Goal: Task Accomplishment & Management: Manage account settings

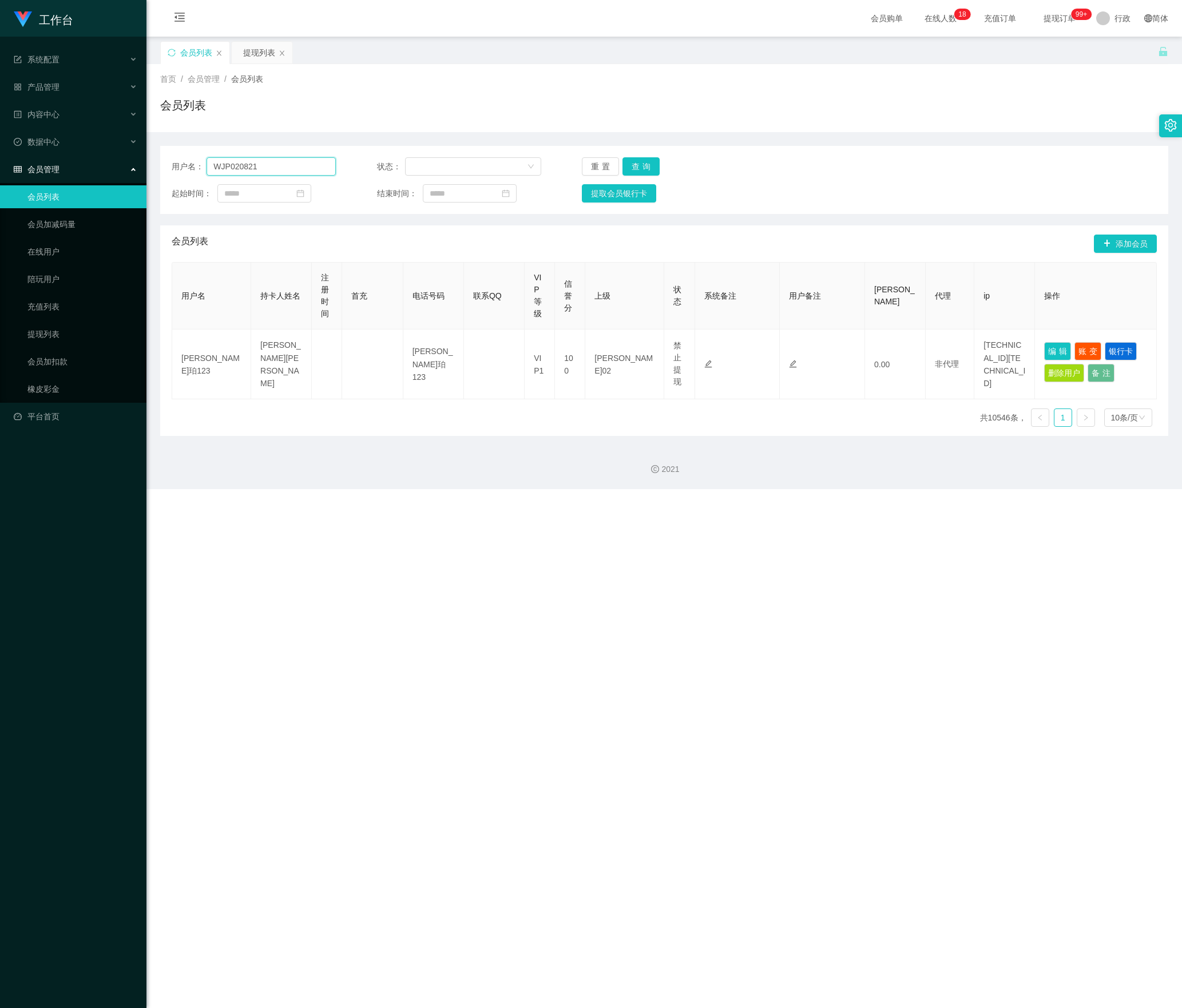
drag, startPoint x: 0, startPoint y: 0, endPoint x: 498, endPoint y: 193, distance: 534.1
click at [79, 165] on section "工作台 系统配置 产品管理 内容中心 数据中心 会员管理 会员列表 会员加减码量 在线用户 陪玩用户 充值列表 提现列表 会员加扣款 橡皮彩金 平台首页 保存…" at bounding box center [591, 244] width 1182 height 489
paste input "ytb36994"
type input "ytb369941"
click at [643, 165] on button "查询" at bounding box center [640, 166] width 37 height 18
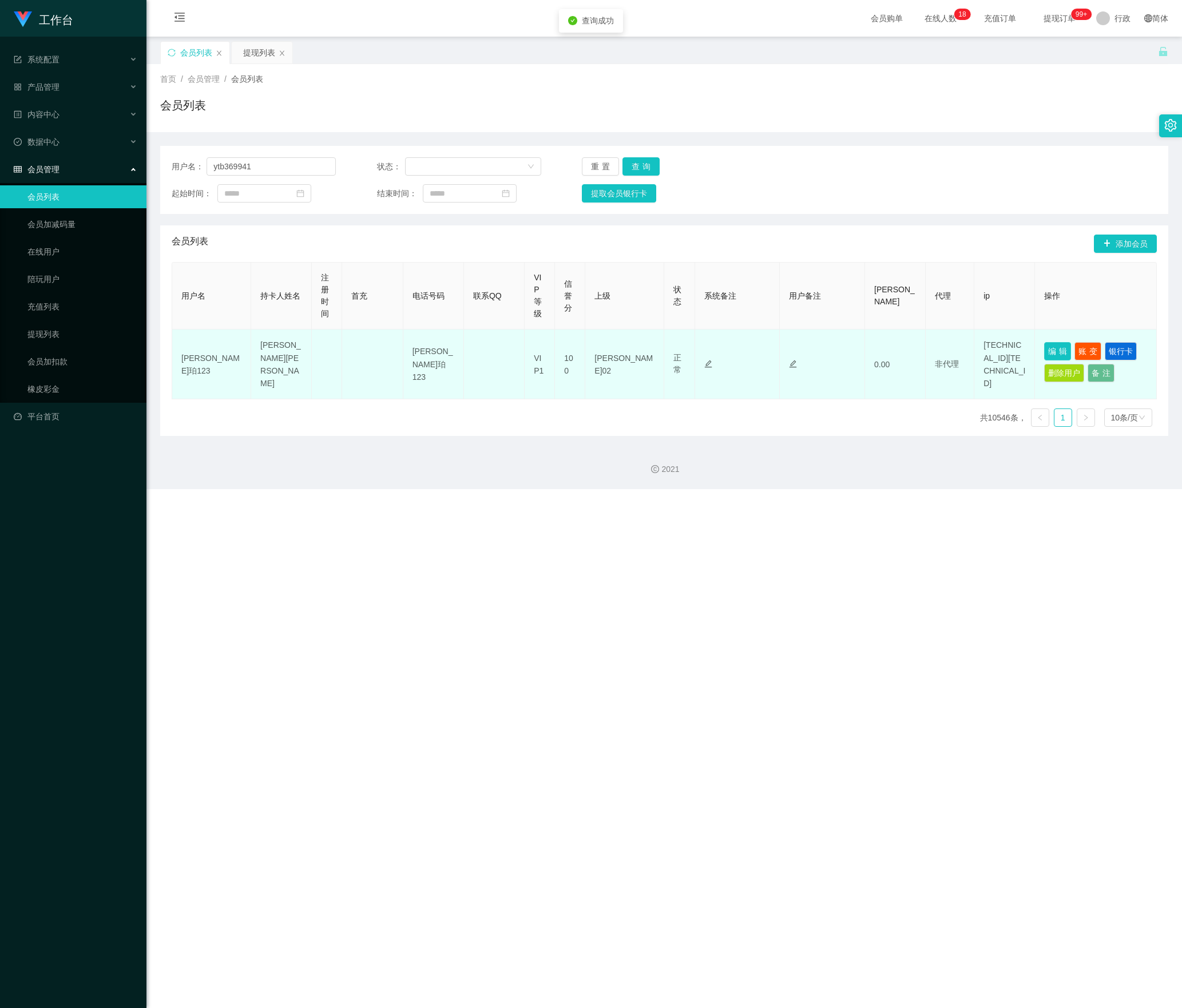
click at [1050, 348] on button "编辑" at bounding box center [1057, 351] width 27 height 18
type input "ytb369941"
type input "GuoYafei"
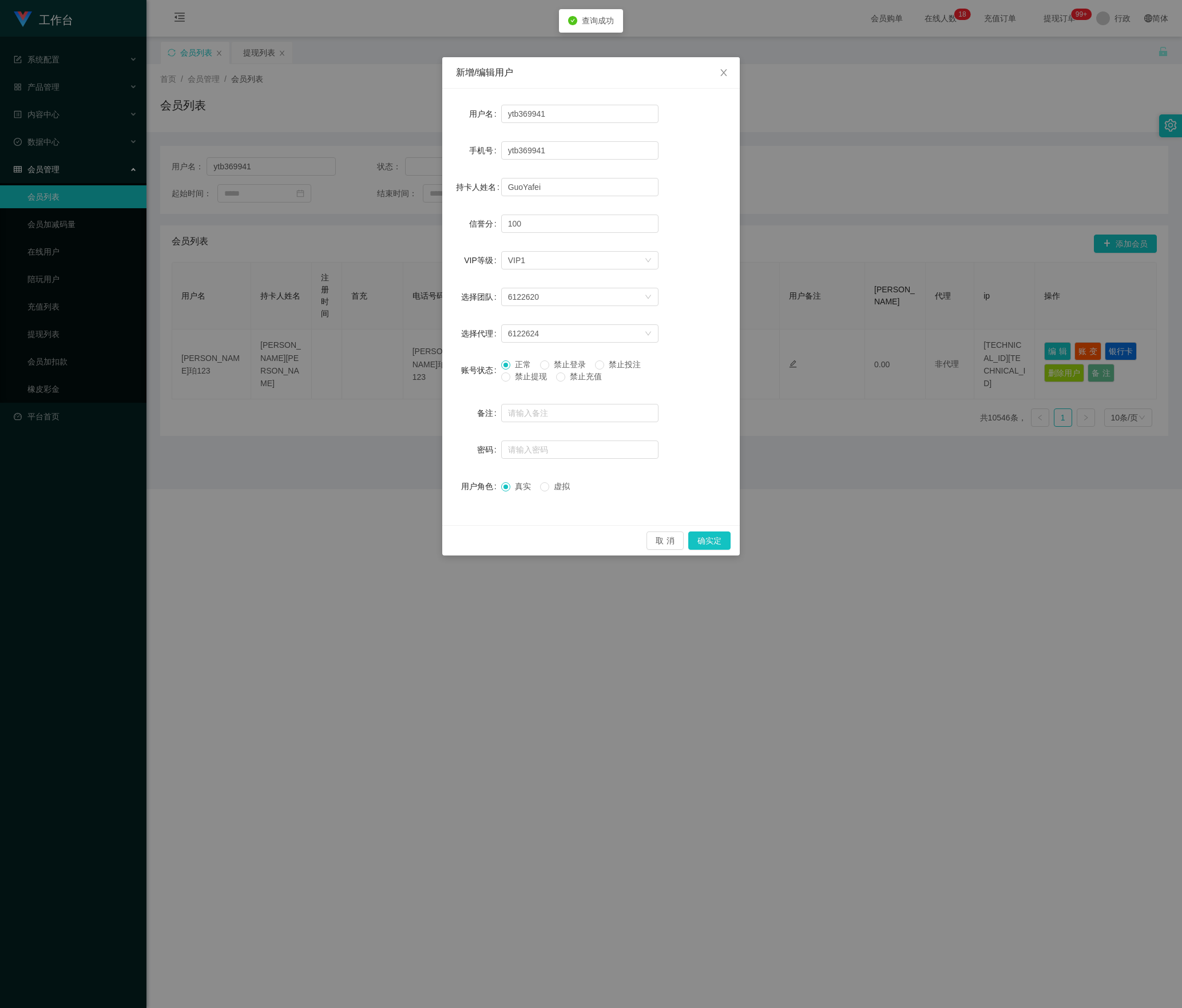
click at [514, 384] on div "正常 禁止登录 禁止投注 禁止提现 禁止充值" at bounding box center [580, 373] width 157 height 29
click at [514, 380] on font "禁止提现" at bounding box center [530, 376] width 32 height 9
click at [712, 538] on button "确实定" at bounding box center [709, 540] width 42 height 18
